Goal: Find specific page/section: Find specific page/section

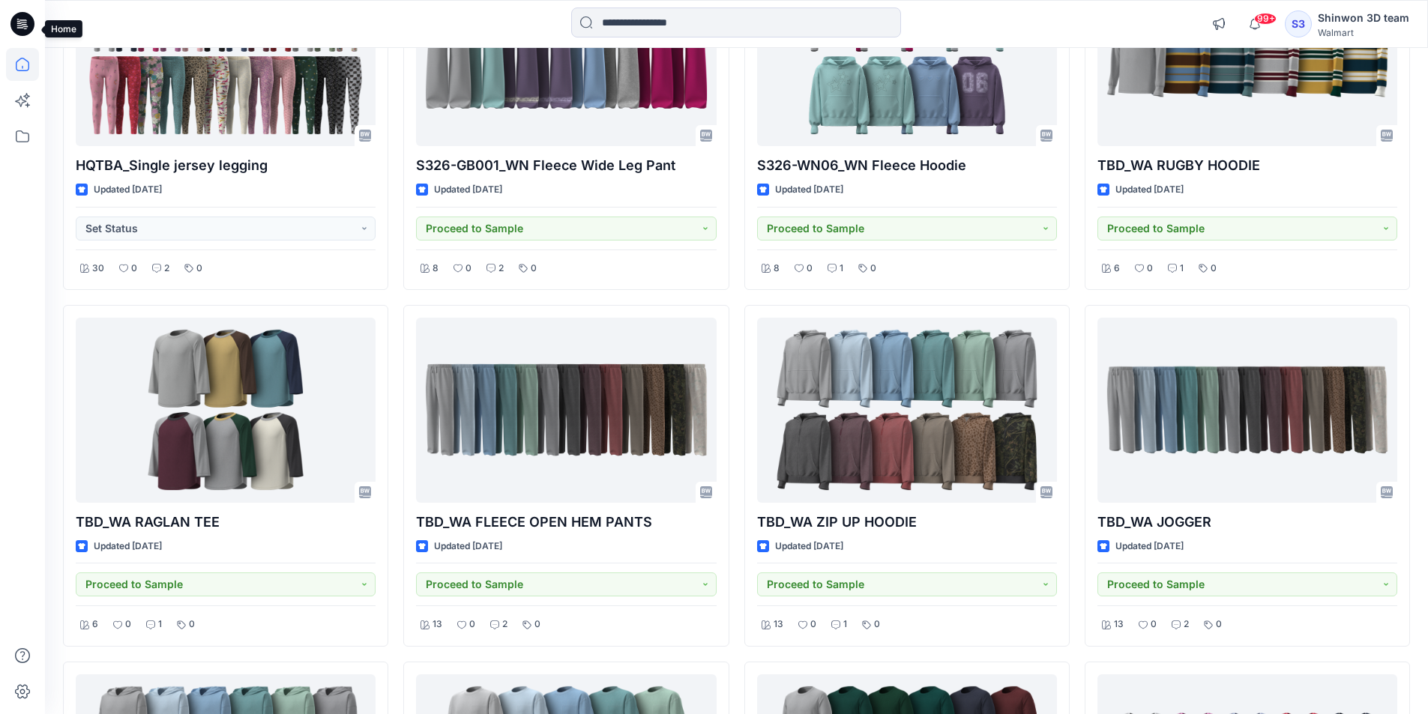
scroll to position [548, 0]
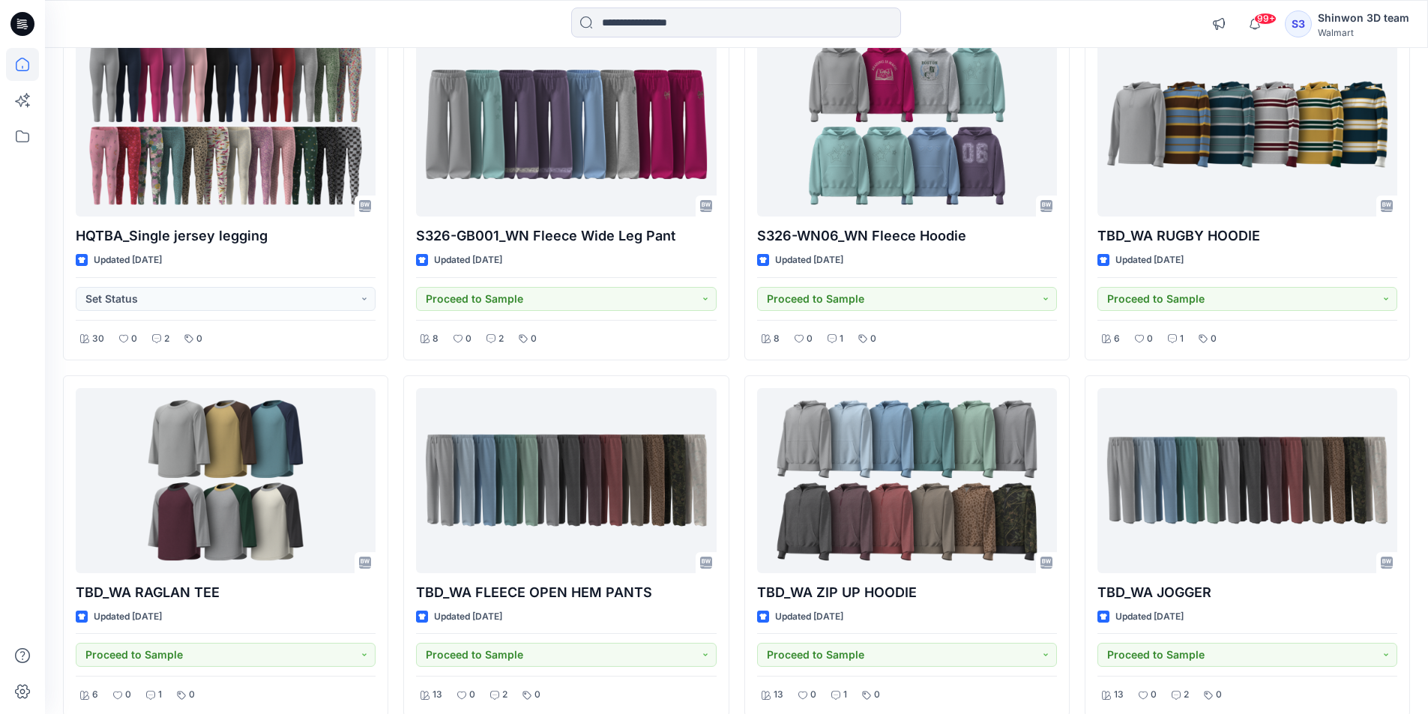
click at [19, 31] on icon at bounding box center [22, 24] width 24 height 24
click at [19, 142] on icon at bounding box center [22, 136] width 33 height 33
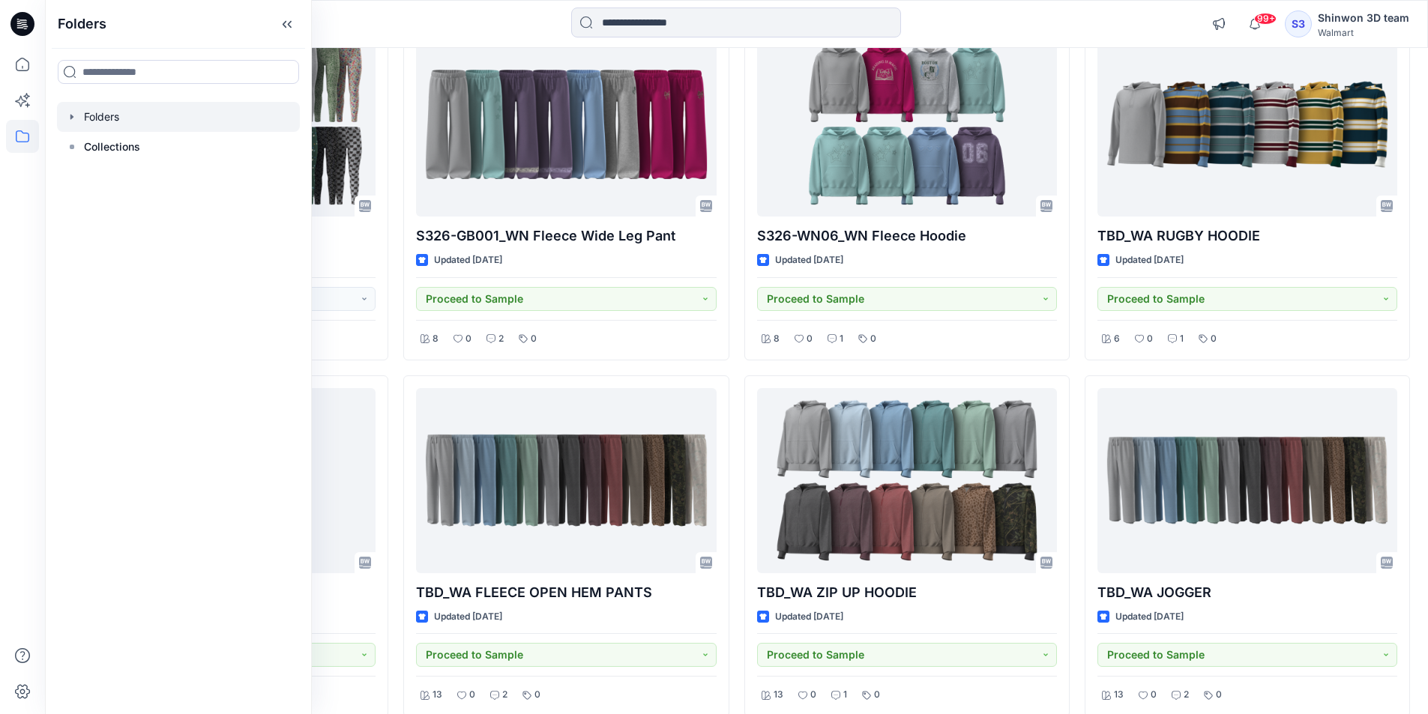
click at [73, 112] on icon "button" at bounding box center [72, 117] width 12 height 12
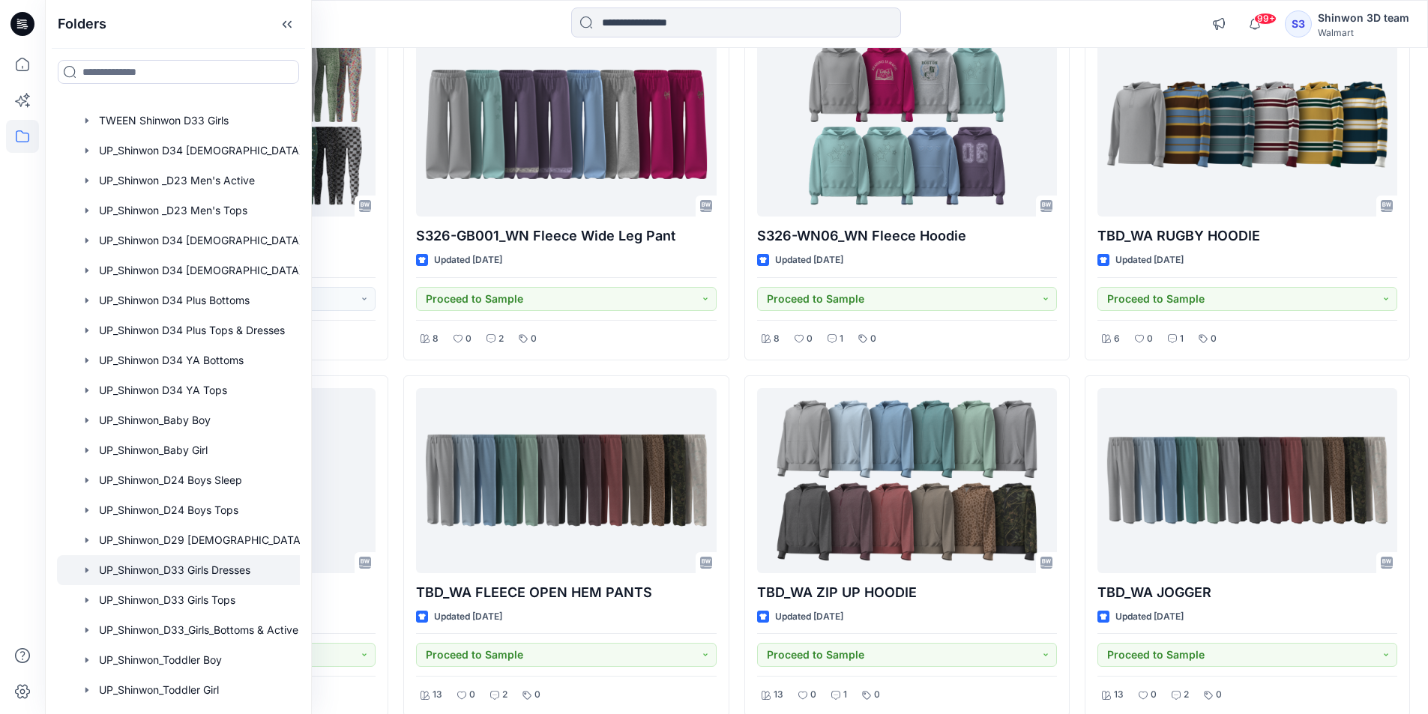
scroll to position [800, 0]
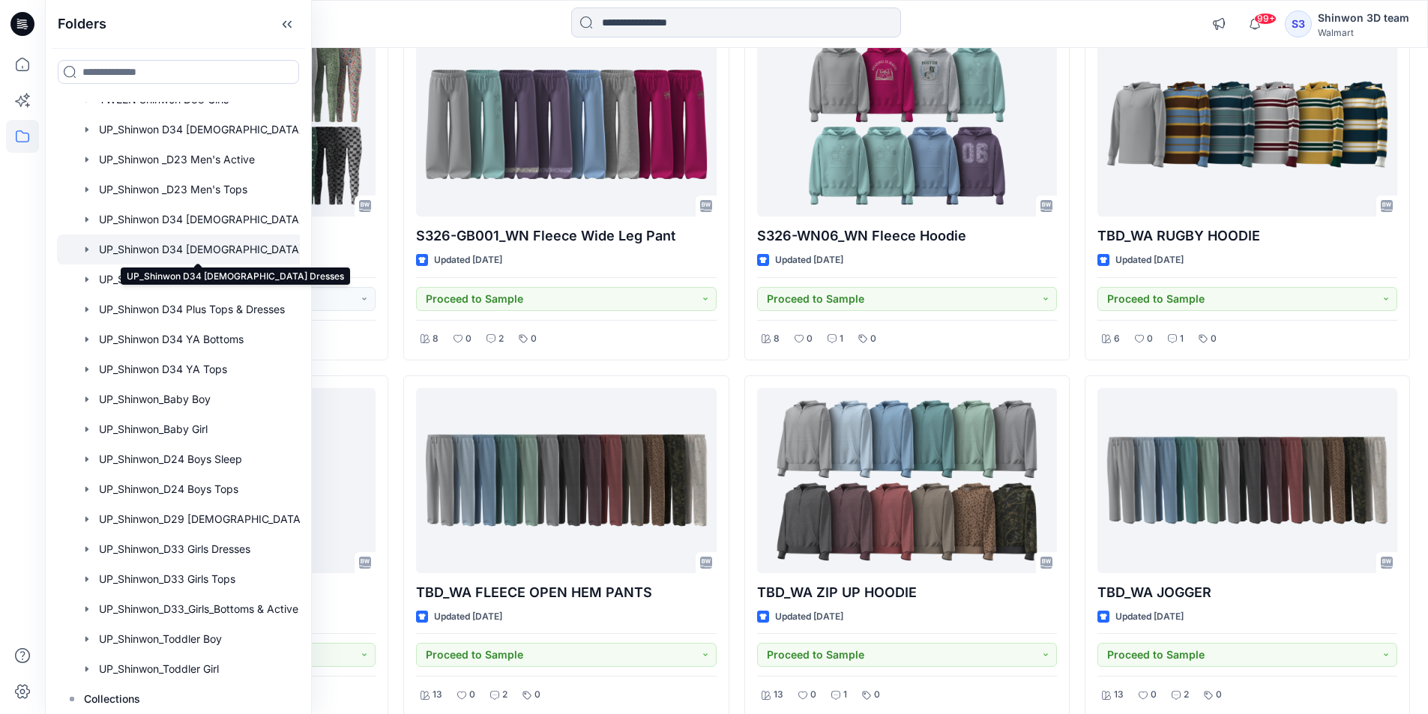
click at [205, 247] on div at bounding box center [198, 250] width 282 height 30
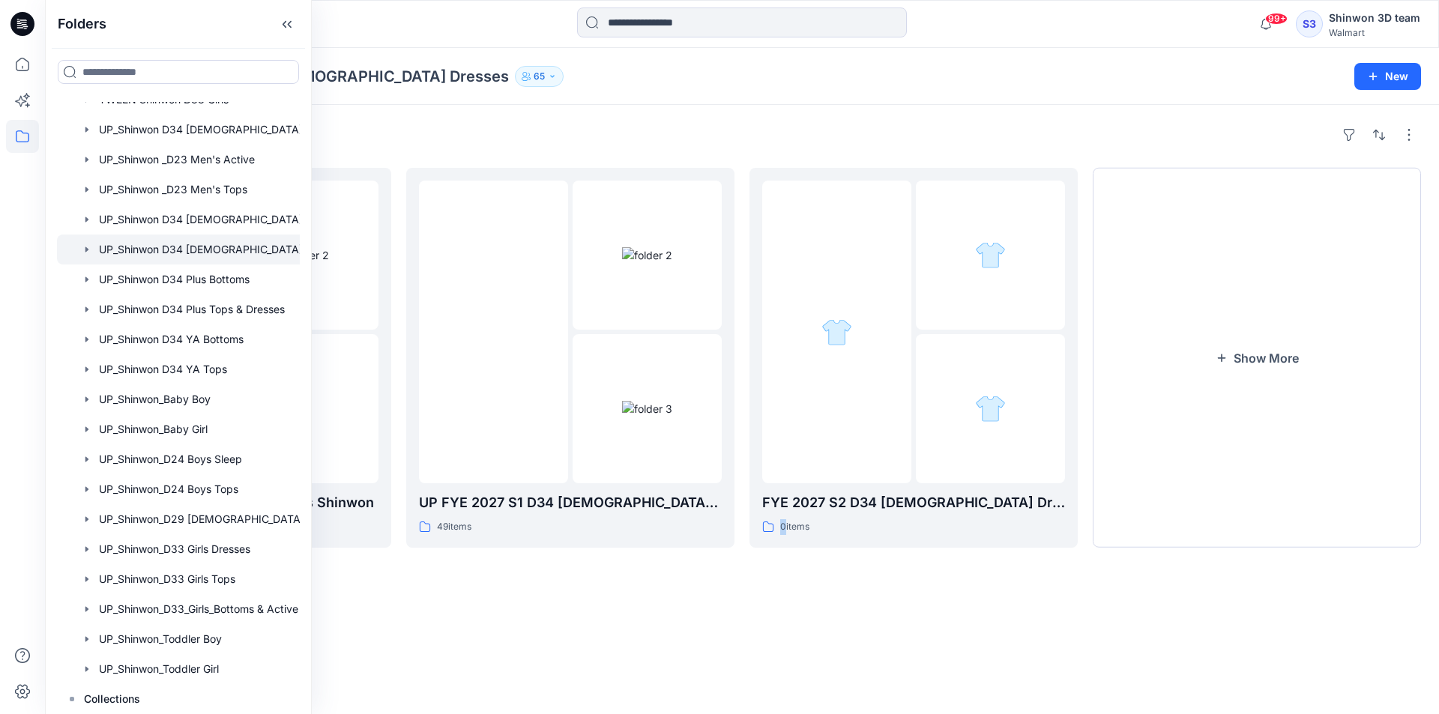
click at [782, 579] on div "Folders UP FYE 2026 S1 D34 Missy Dresses Shinwon 19 items UP FYE 2027 S1 D34 [D…" at bounding box center [742, 409] width 1394 height 609
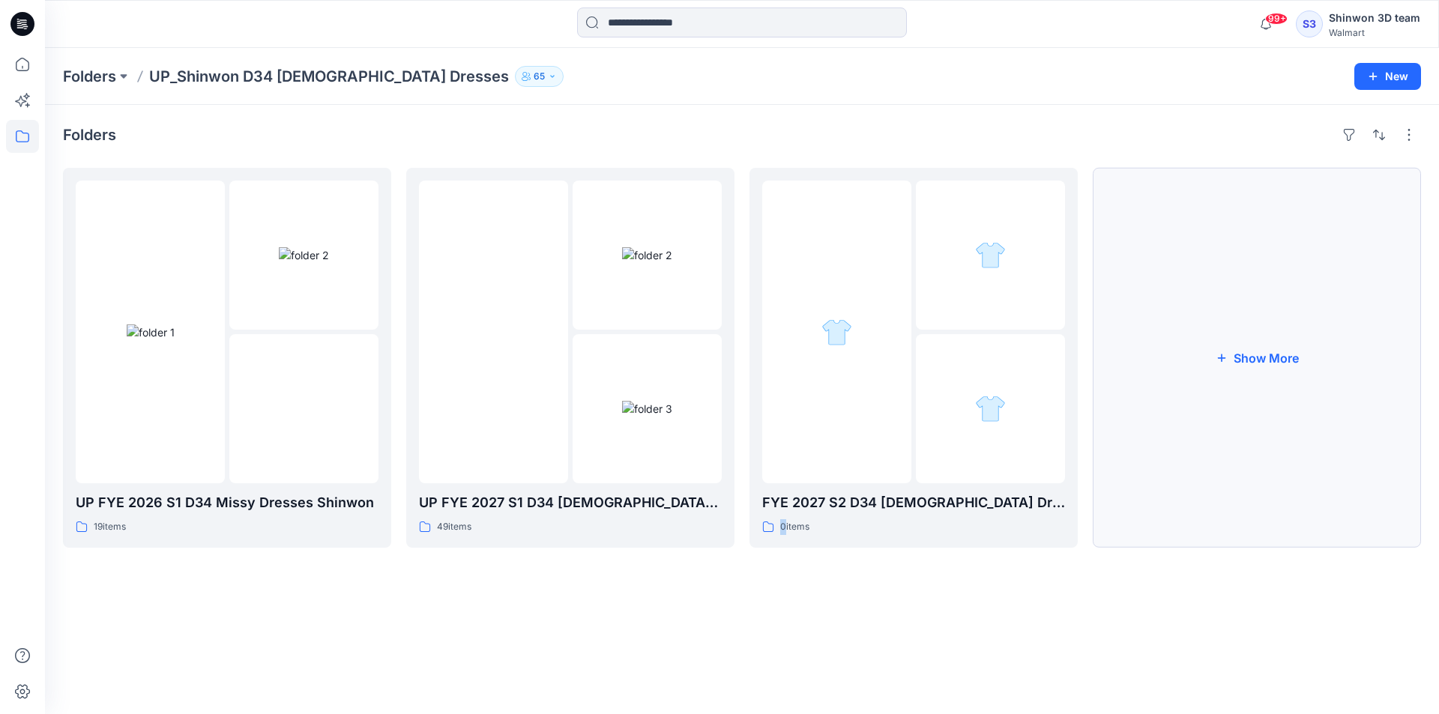
click at [1274, 380] on button "Show More" at bounding box center [1257, 358] width 328 height 380
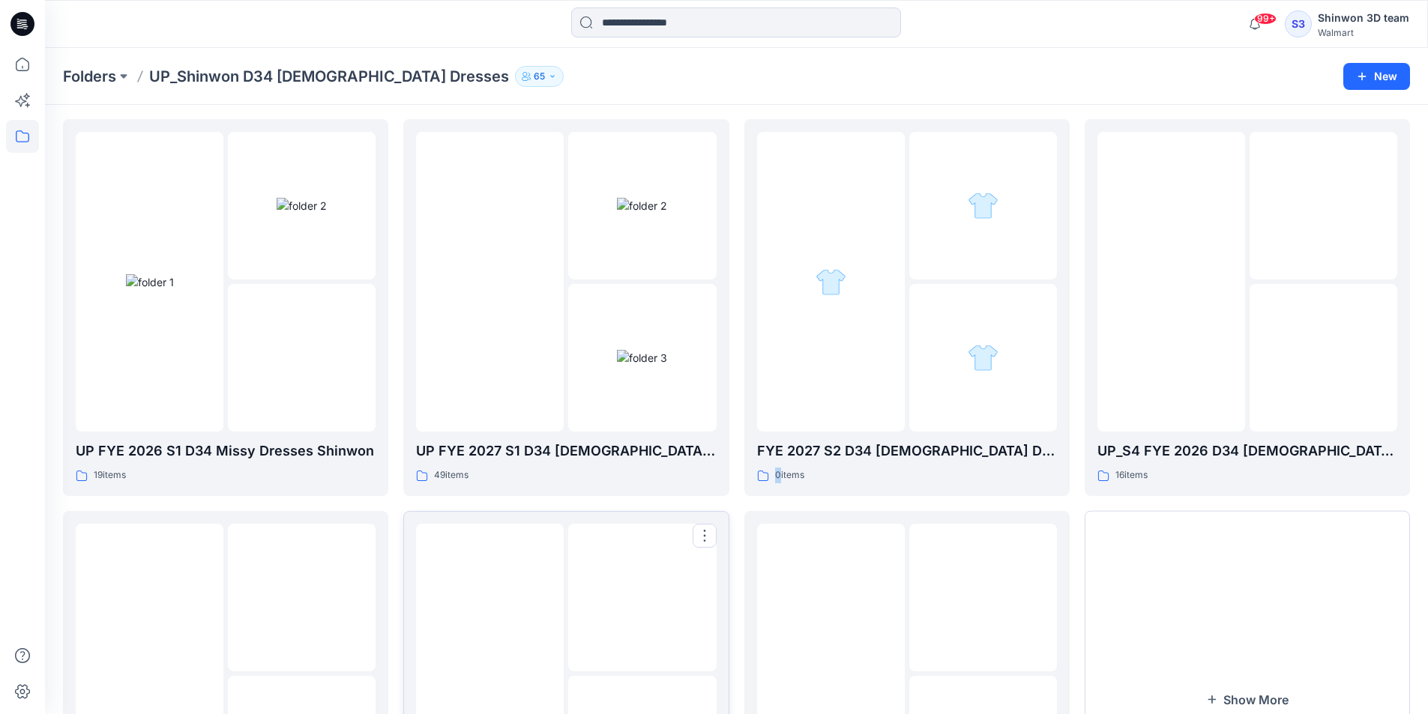
scroll to position [75, 0]
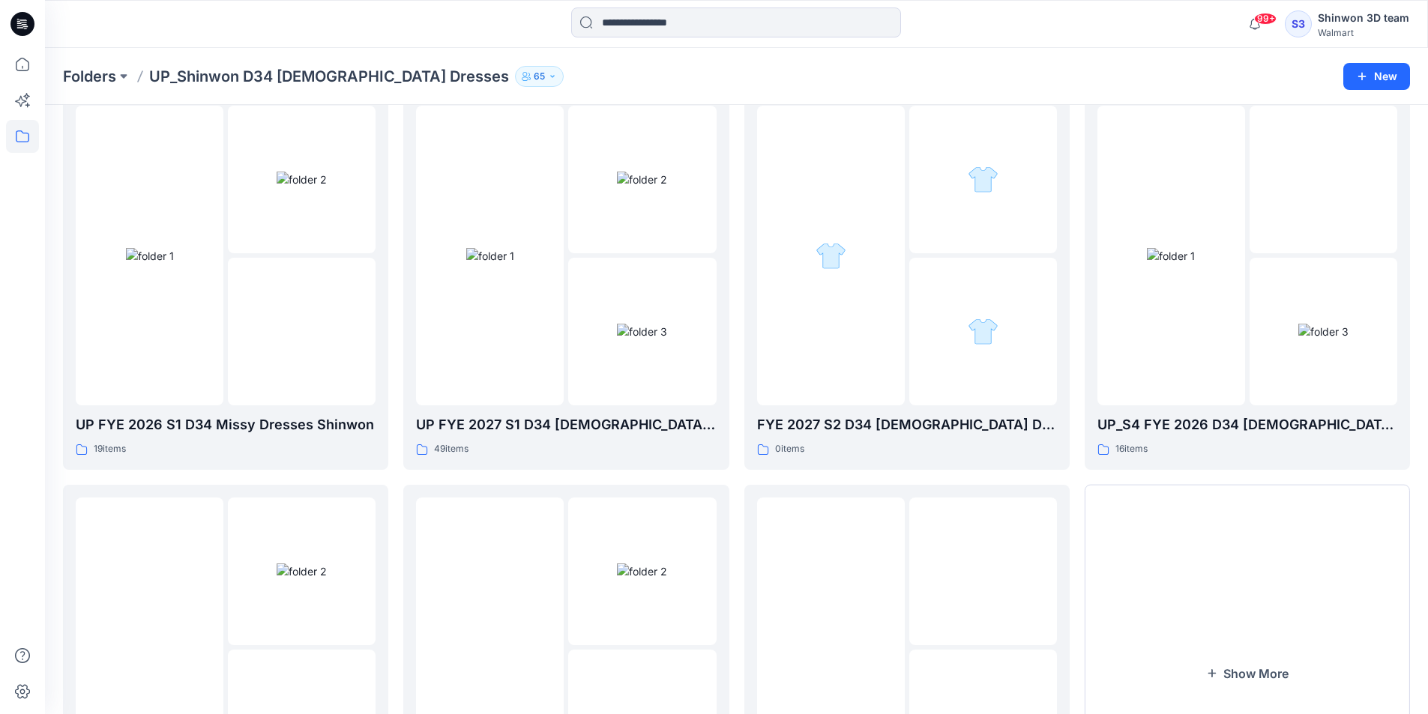
click at [1095, 482] on div "UP_S4 FYE 2026 D34 [DEMOGRAPHIC_DATA] Dresses 16 items Show More" at bounding box center [1247, 477] width 325 height 769
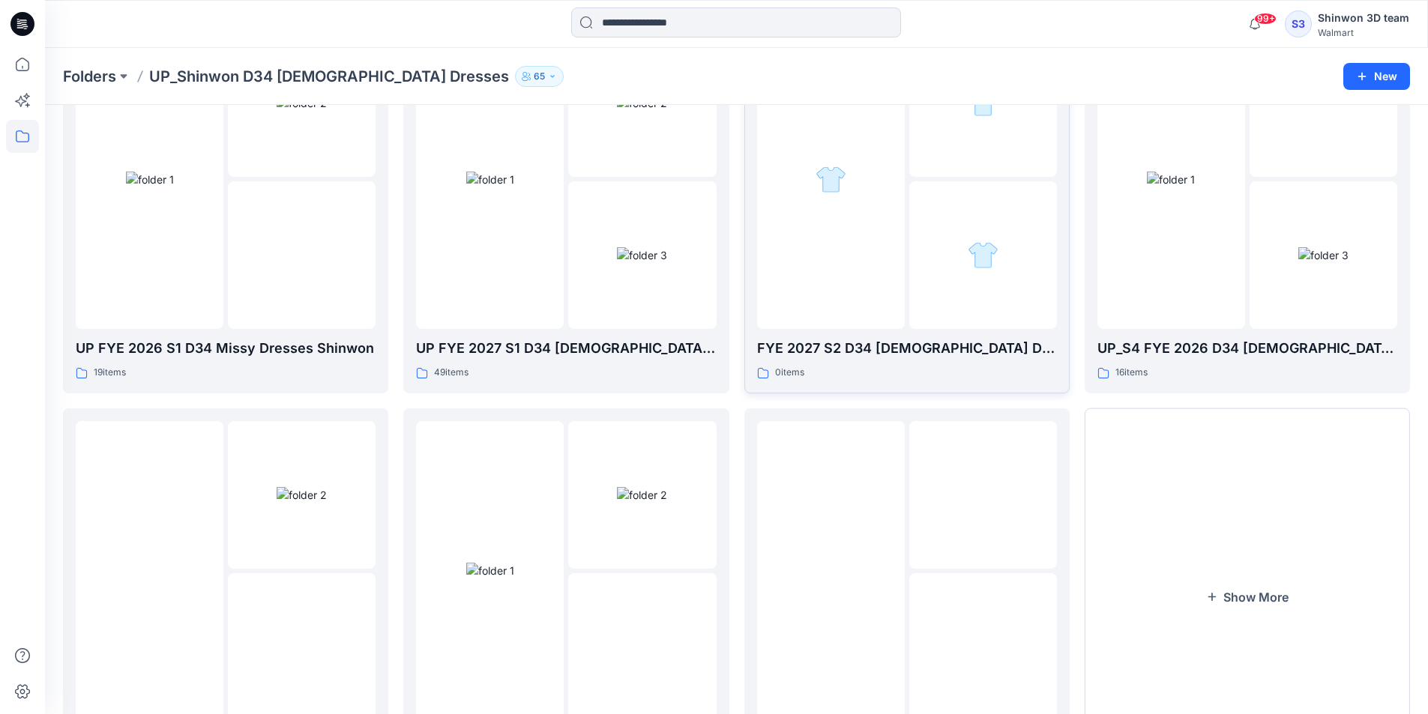
scroll to position [0, 0]
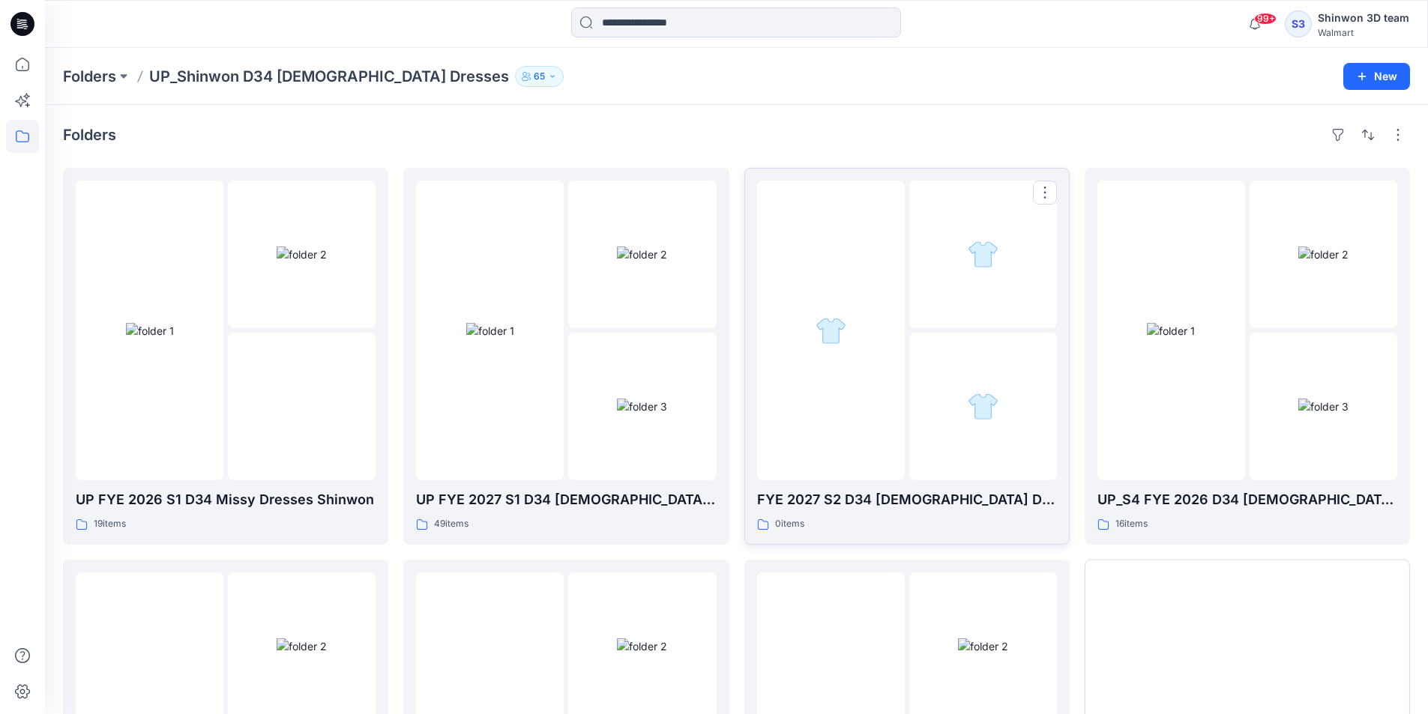
click at [986, 388] on div at bounding box center [983, 407] width 148 height 148
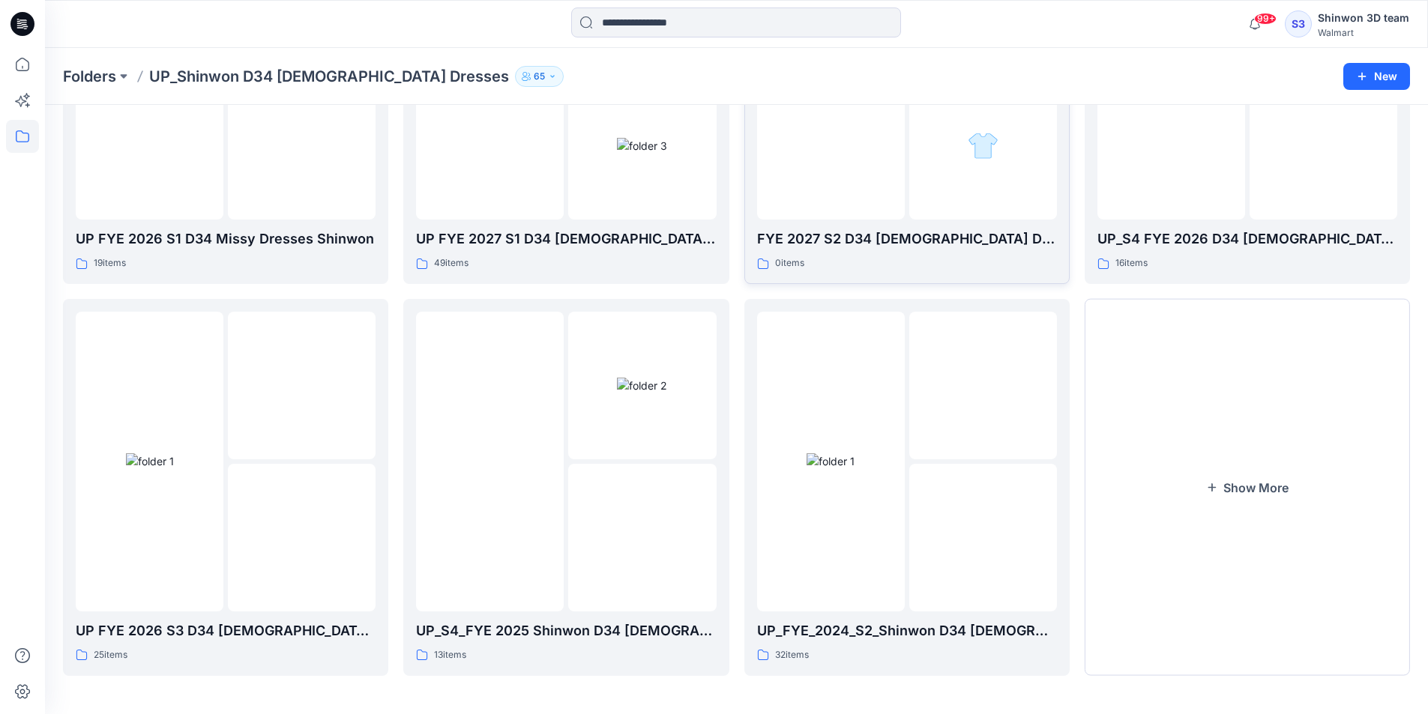
scroll to position [265, 0]
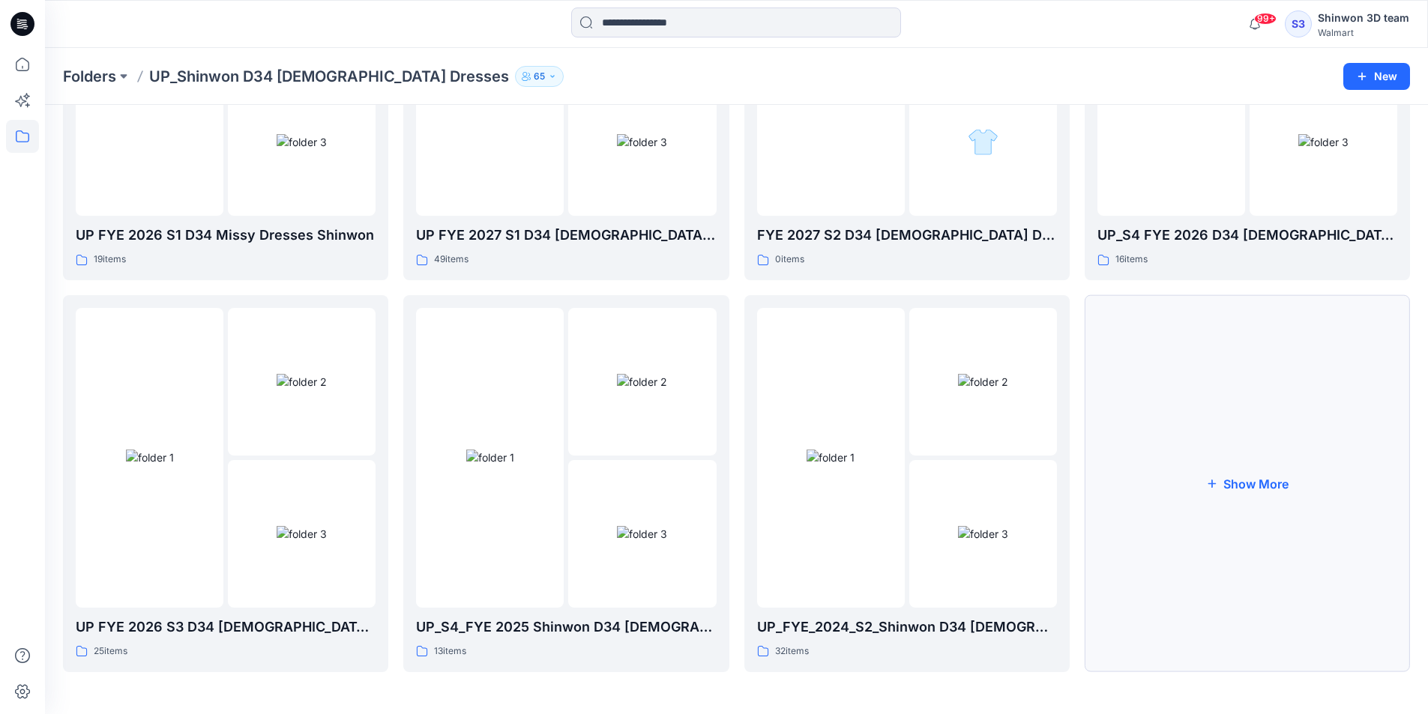
click at [1240, 558] on button "Show More" at bounding box center [1247, 483] width 325 height 377
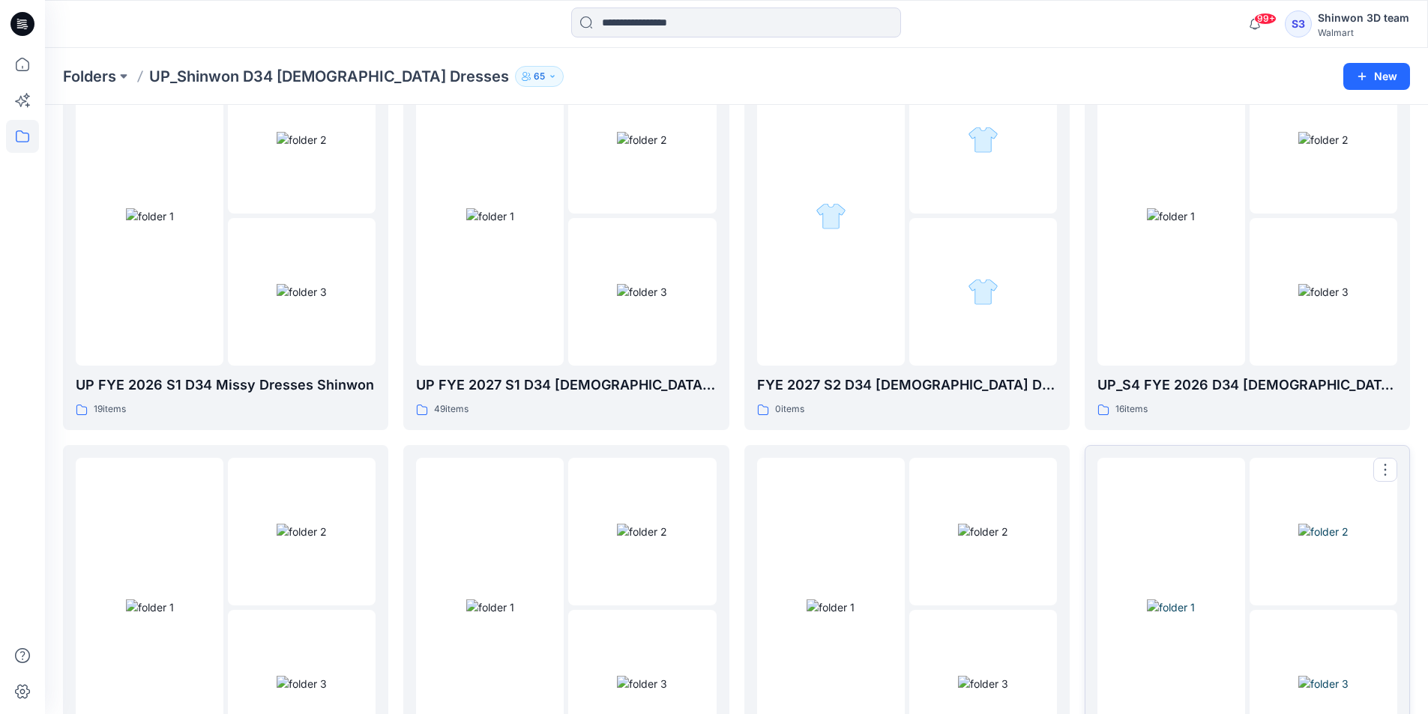
scroll to position [0, 0]
